Goal: Obtain resource: Obtain resource

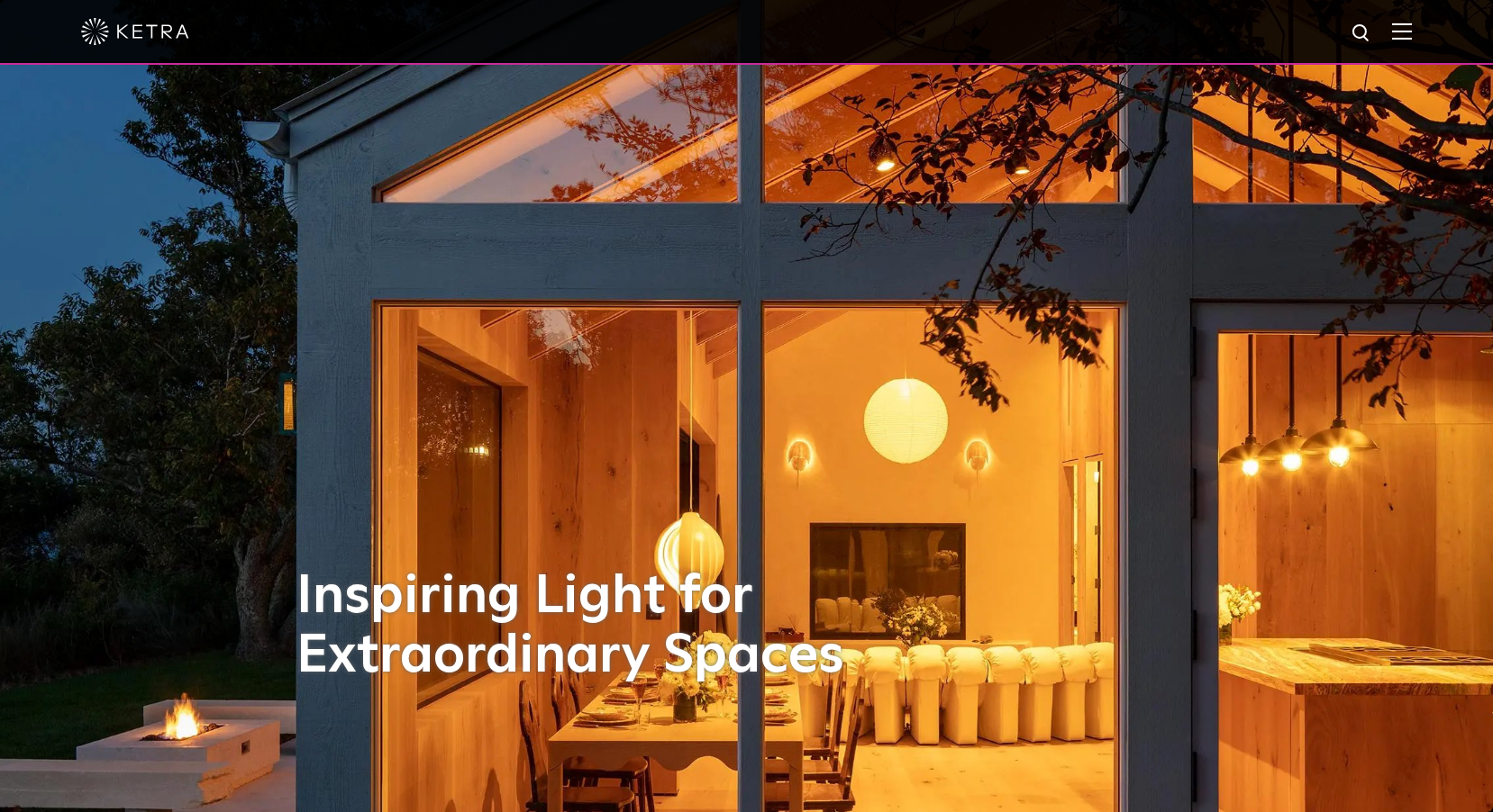
click at [1403, 38] on div at bounding box center [746, 31] width 1330 height 63
click at [1410, 32] on img at bounding box center [1401, 31] width 20 height 17
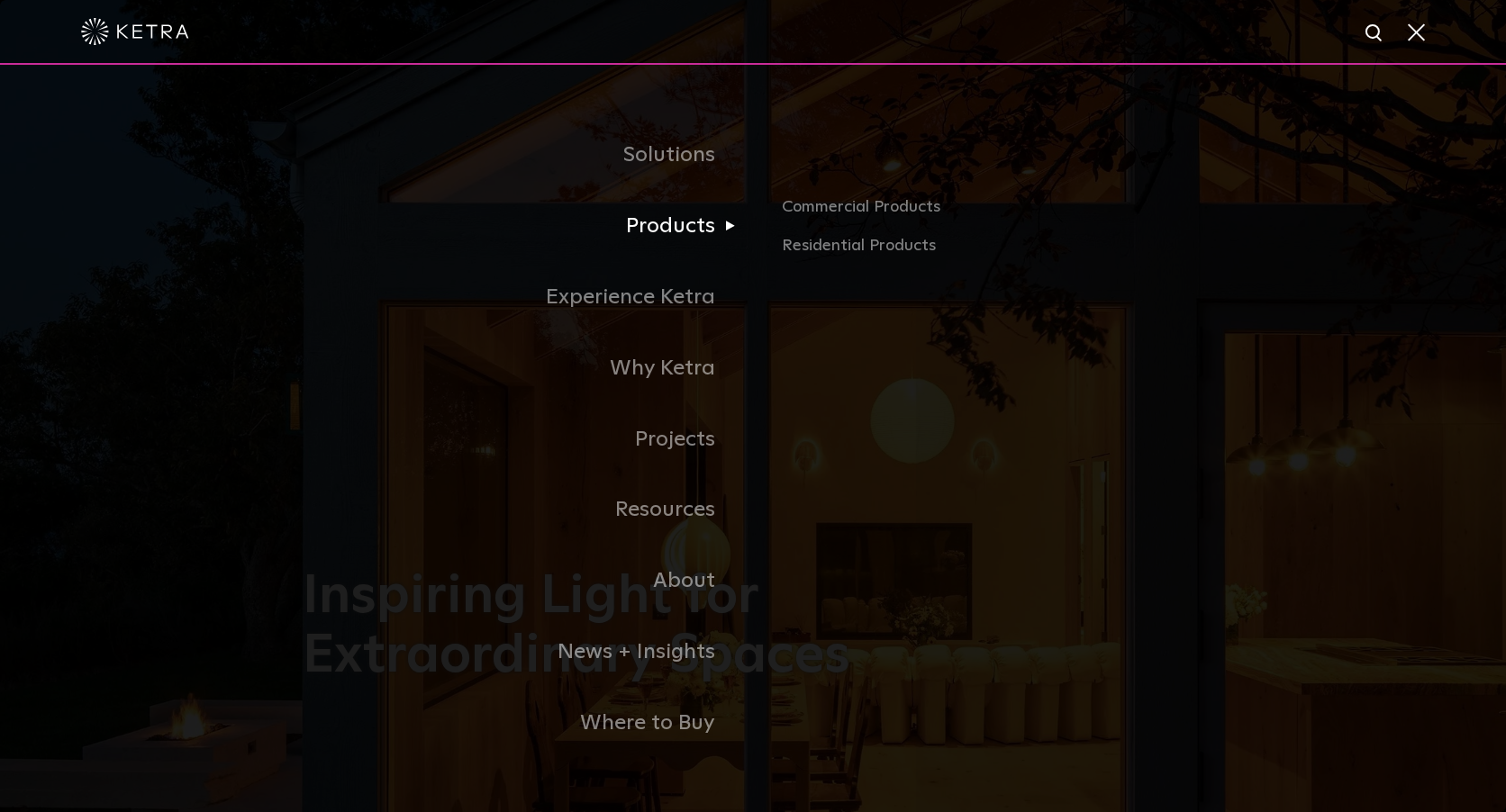
click at [672, 231] on link "Products" at bounding box center [527, 226] width 450 height 71
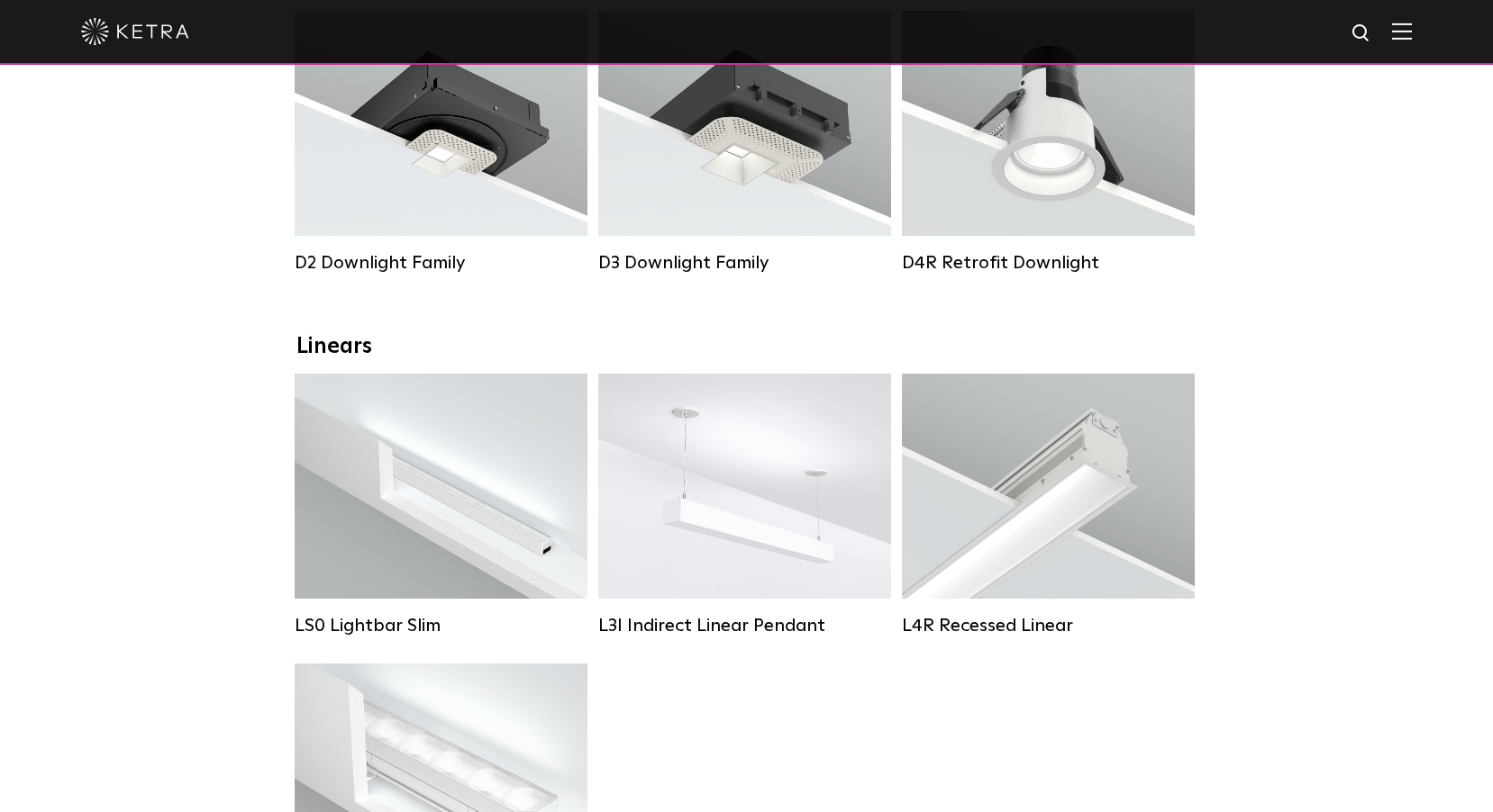
scroll to position [450, 0]
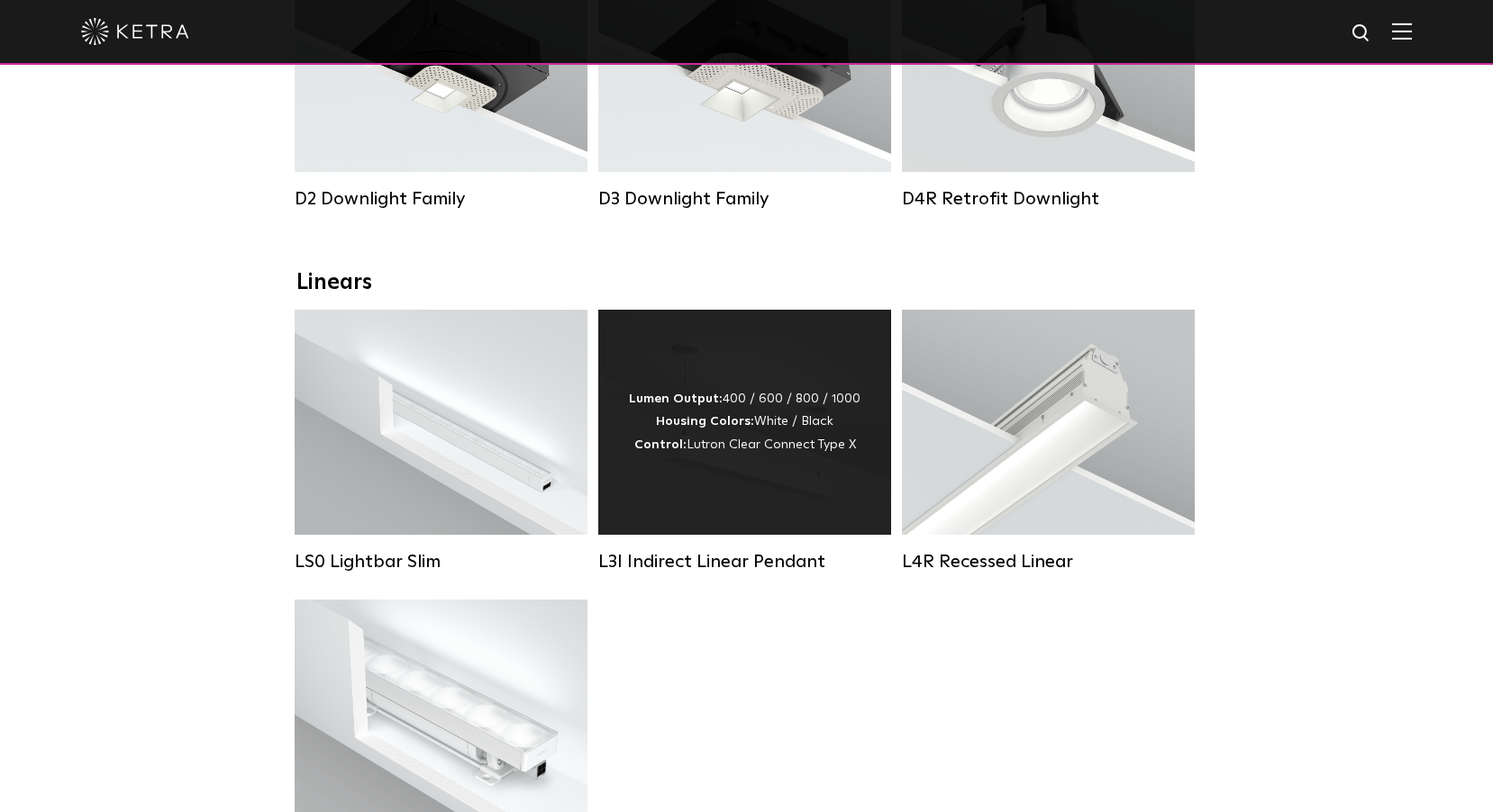
click at [710, 405] on strong "Lumen Output:" at bounding box center [675, 398] width 93 height 12
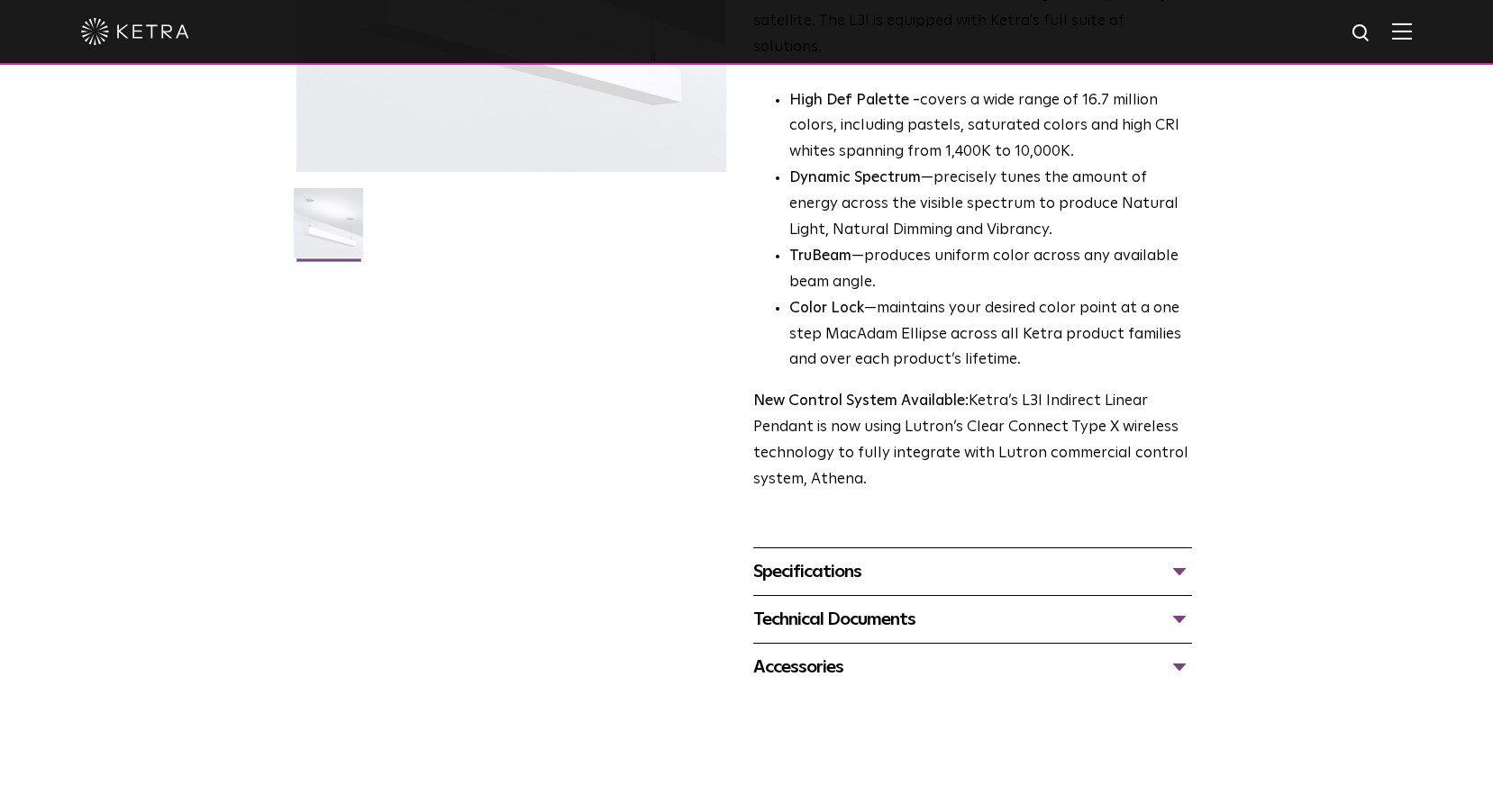
scroll to position [450, 0]
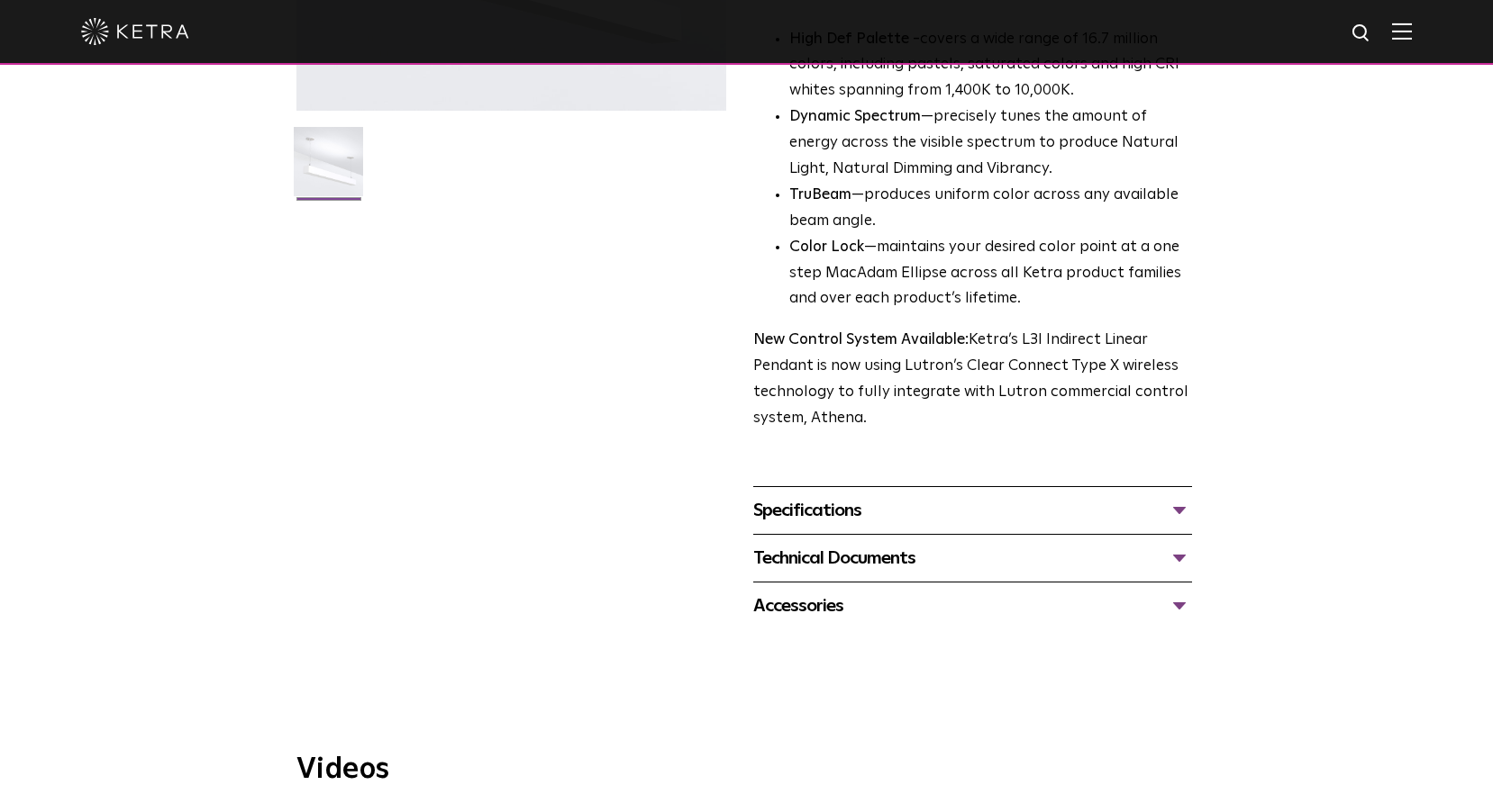
click at [900, 544] on div "Technical Documents" at bounding box center [972, 558] width 439 height 29
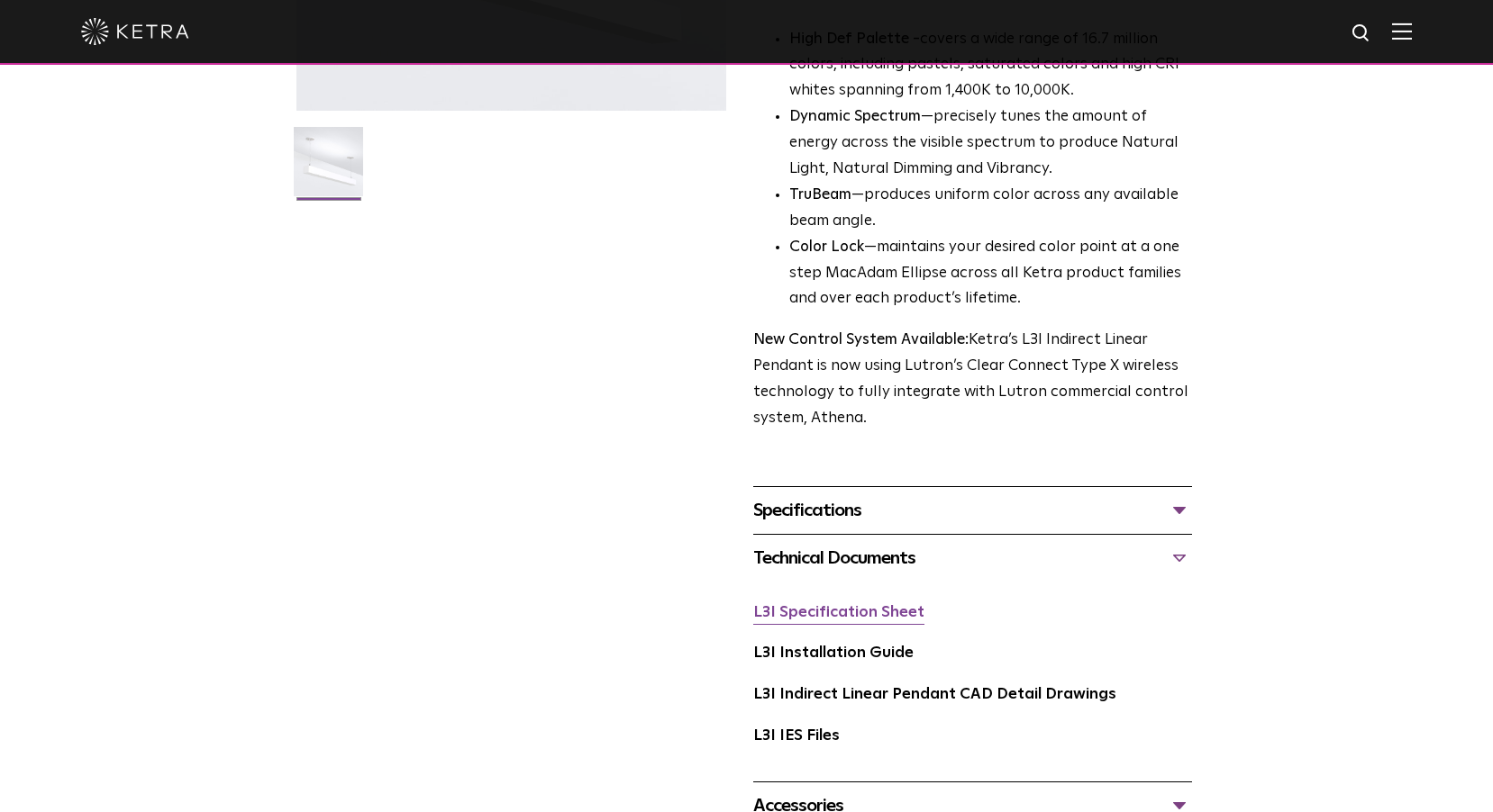
click at [894, 605] on link "L3I Specification Sheet" at bounding box center [839, 613] width 172 height 15
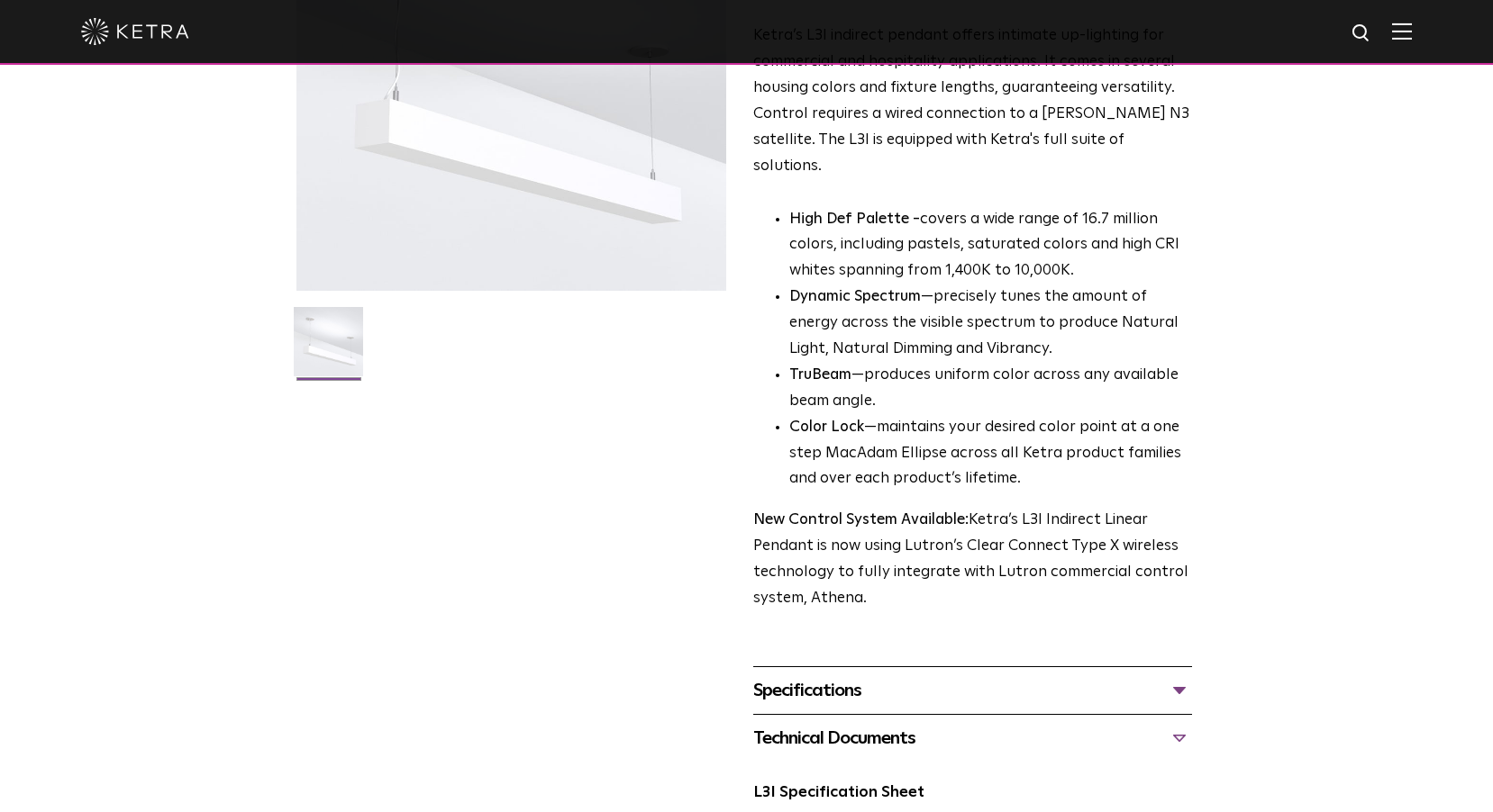
scroll to position [0, 0]
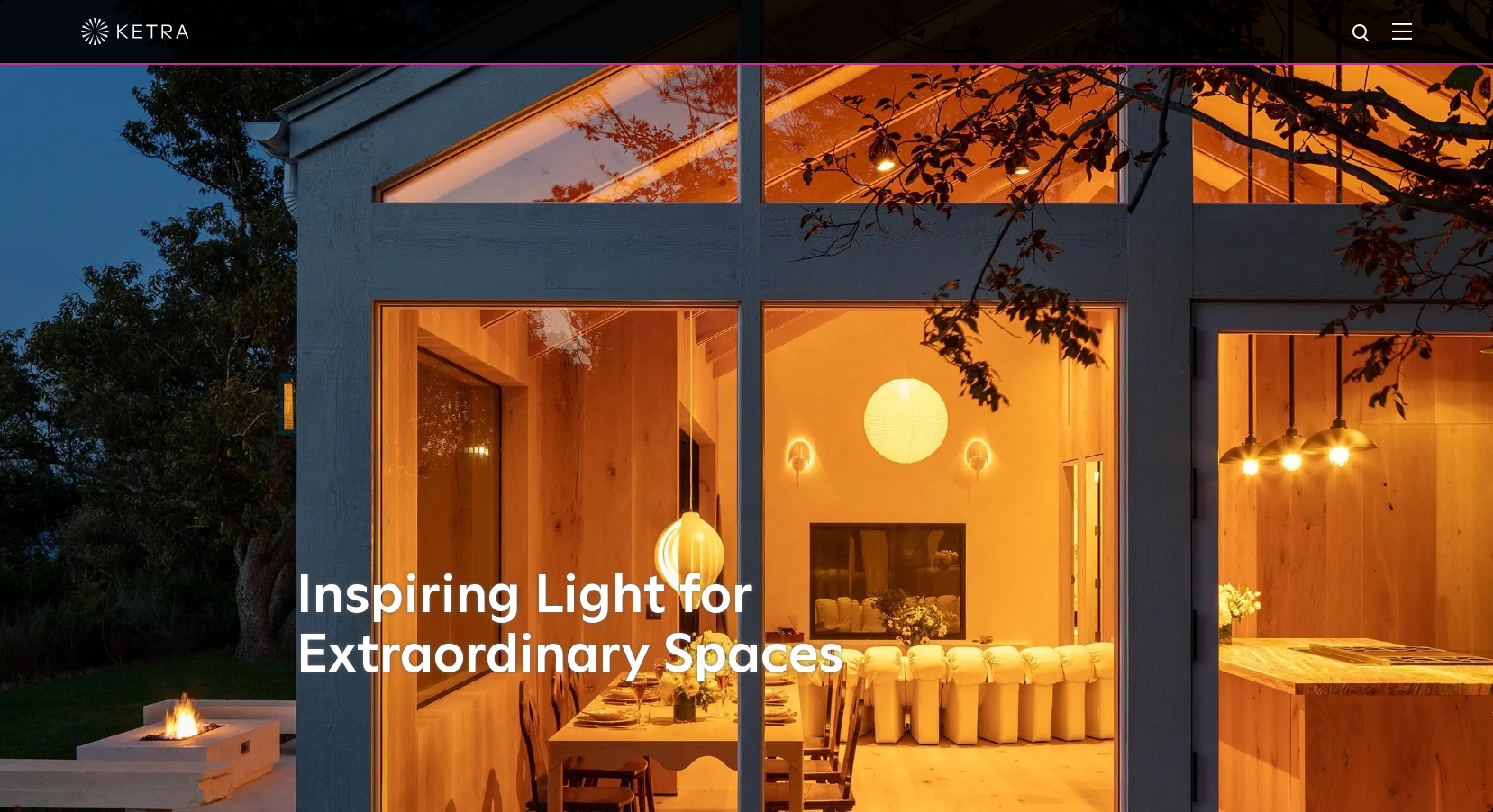
click at [1411, 45] on div at bounding box center [746, 31] width 1330 height 63
click at [1411, 39] on img at bounding box center [1401, 31] width 20 height 17
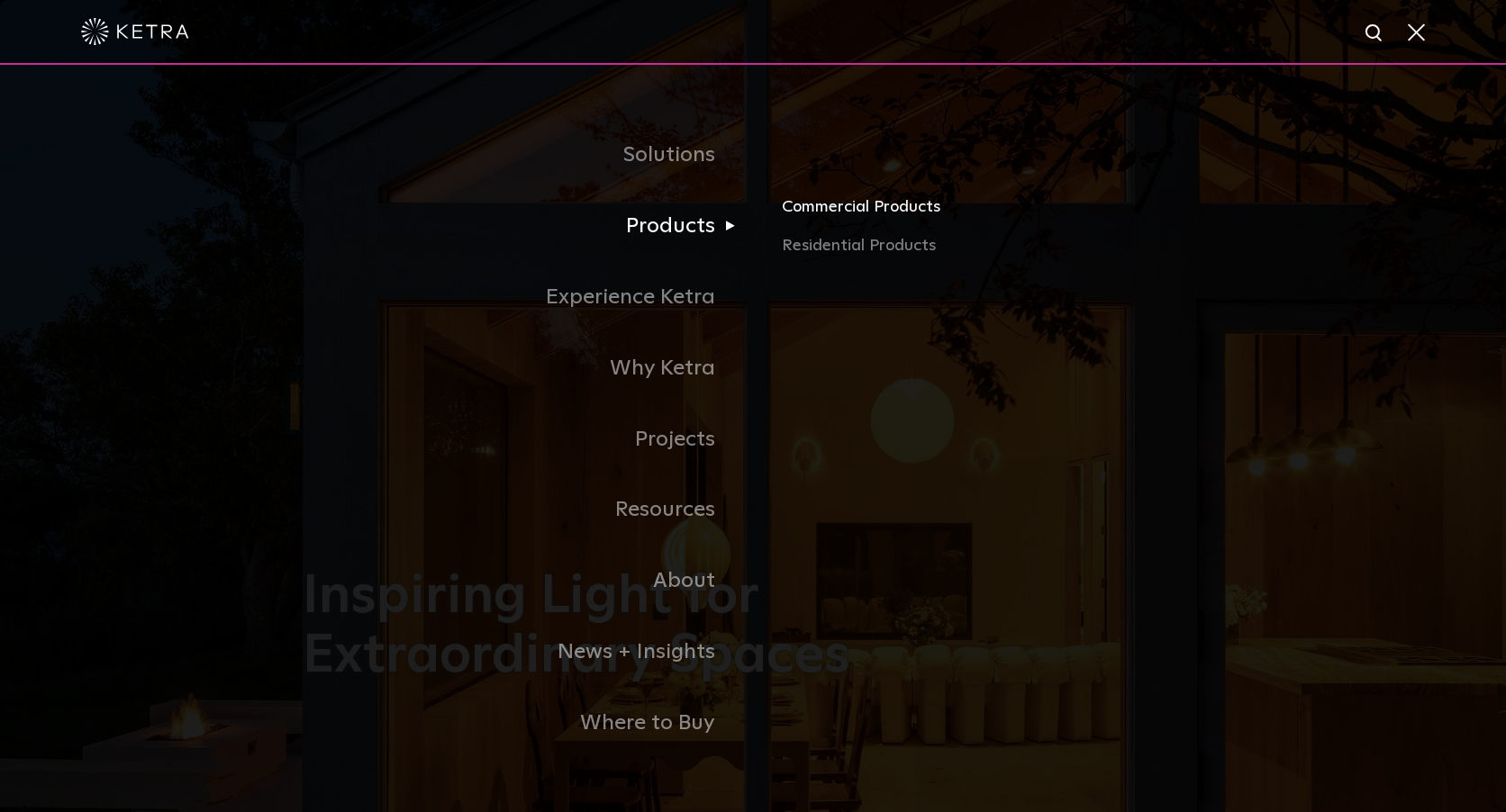
click at [816, 213] on link "Commercial Products" at bounding box center [992, 213] width 421 height 40
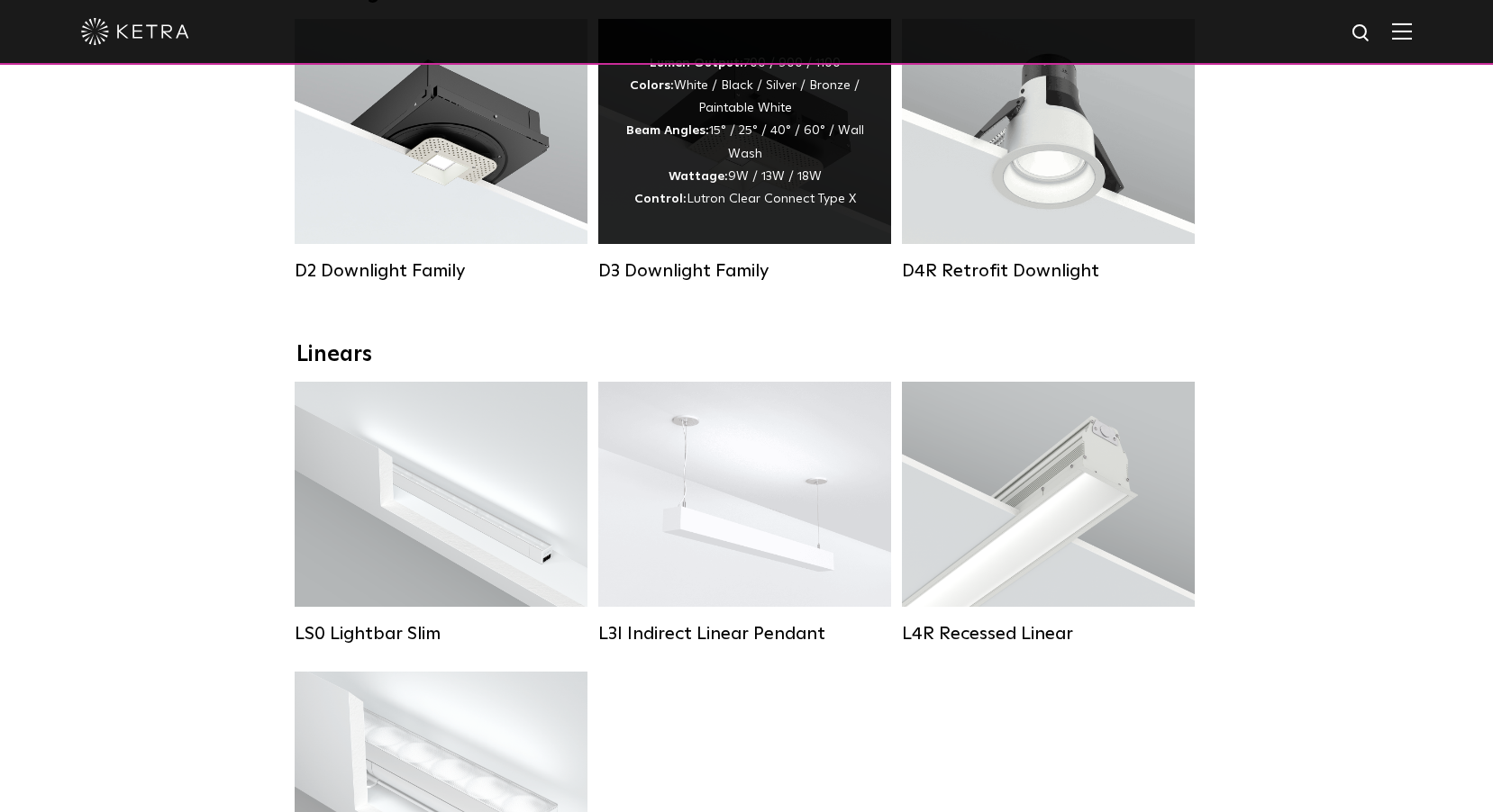
scroll to position [450, 0]
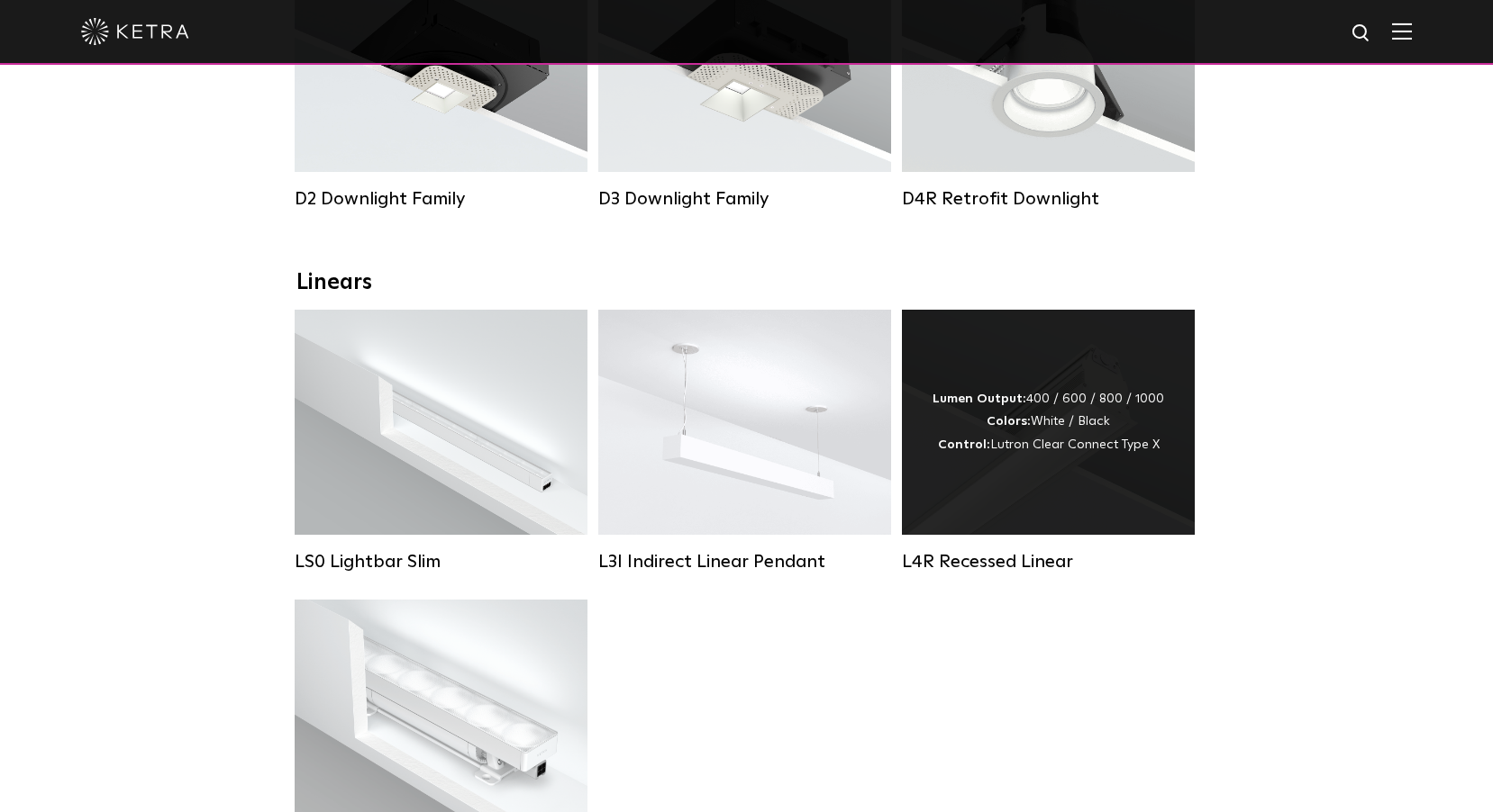
click at [1074, 498] on div "Lumen Output: 400 / 600 / 800 / 1000 Colors: White / Black Control: Lutron Clea…" at bounding box center [1048, 422] width 293 height 225
